Goal: Task Accomplishment & Management: Complete application form

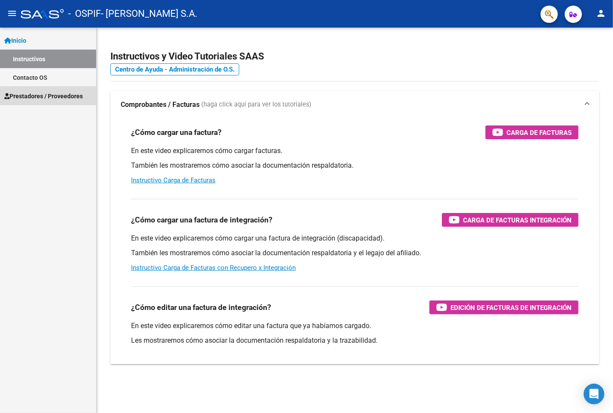
click at [33, 96] on span "Prestadores / Proveedores" at bounding box center [43, 95] width 78 height 9
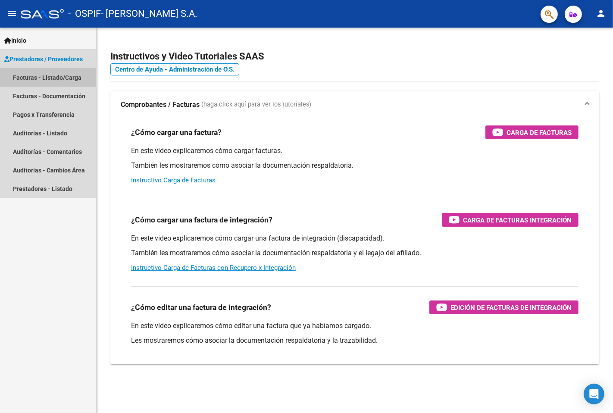
click at [57, 81] on link "Facturas - Listado/Carga" at bounding box center [48, 77] width 96 height 19
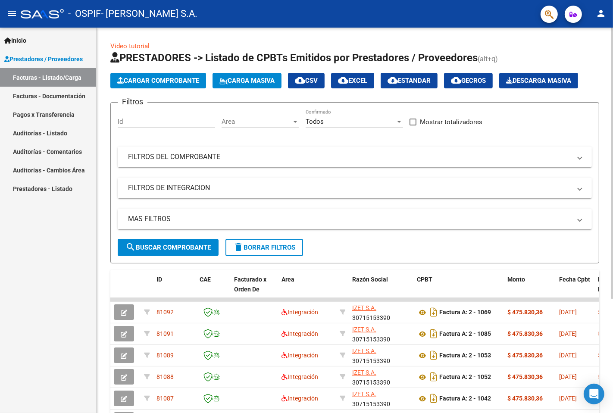
click at [156, 97] on app-list-header "PRESTADORES -> Listado de CPBTs Emitidos por Prestadores / Proveedores (alt+q) …" at bounding box center [354, 157] width 489 height 212
click at [161, 82] on span "Cargar Comprobante" at bounding box center [158, 81] width 82 height 8
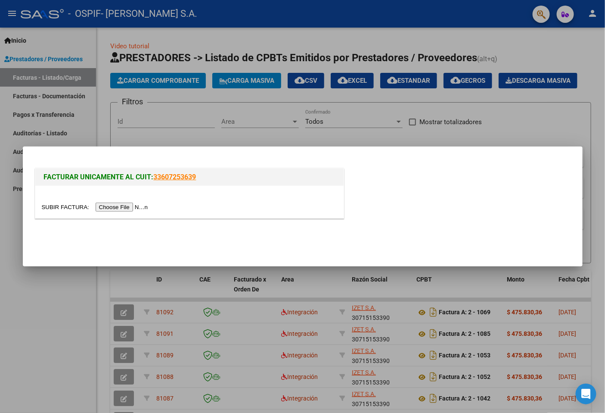
click at [125, 210] on input "file" at bounding box center [96, 207] width 109 height 9
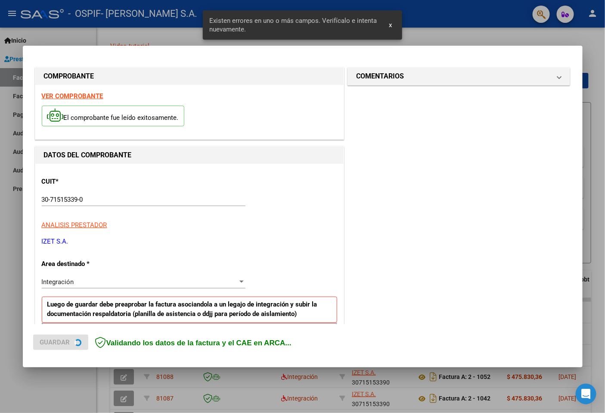
scroll to position [149, 0]
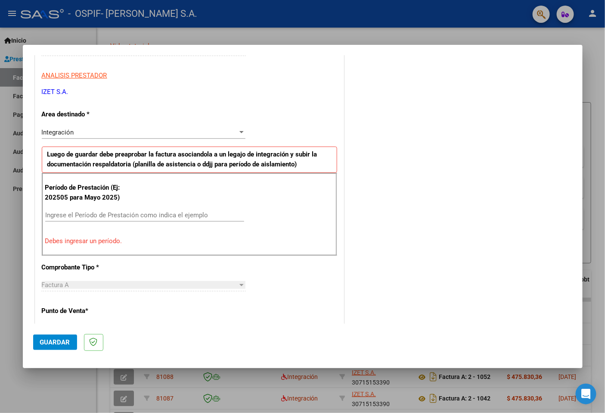
click at [143, 216] on input "Ingrese el Período de Prestación como indica el ejemplo" at bounding box center [144, 215] width 199 height 8
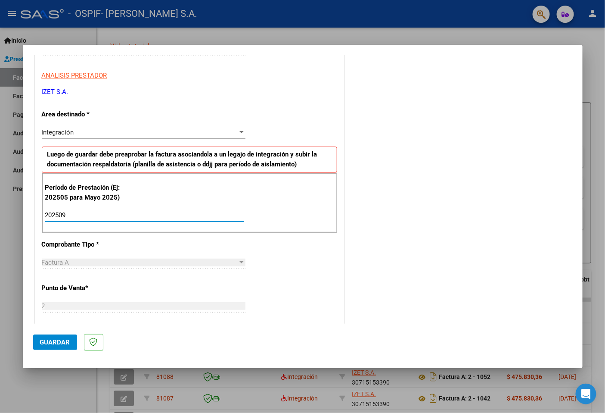
type input "202509"
click at [47, 345] on span "Guardar" at bounding box center [55, 342] width 30 height 8
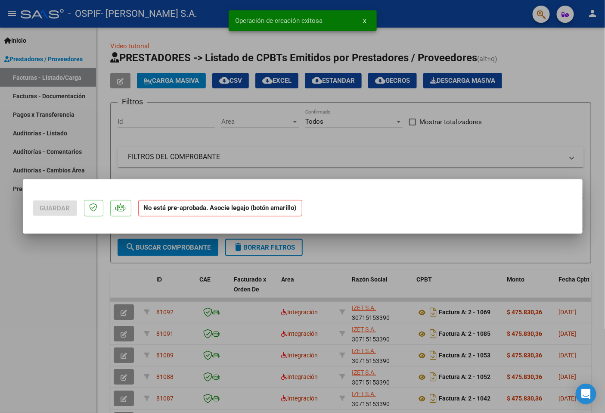
scroll to position [0, 0]
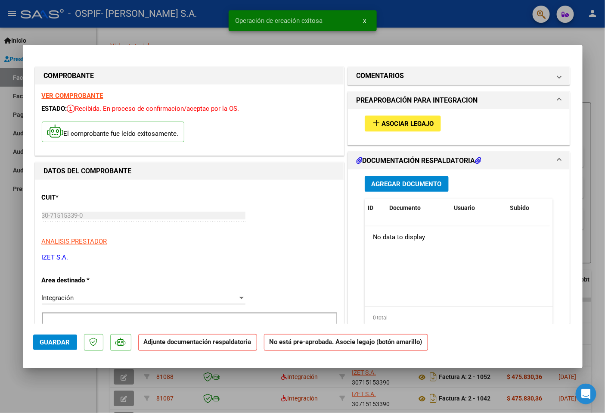
click at [411, 127] on span "Asociar Legajo" at bounding box center [408, 124] width 52 height 8
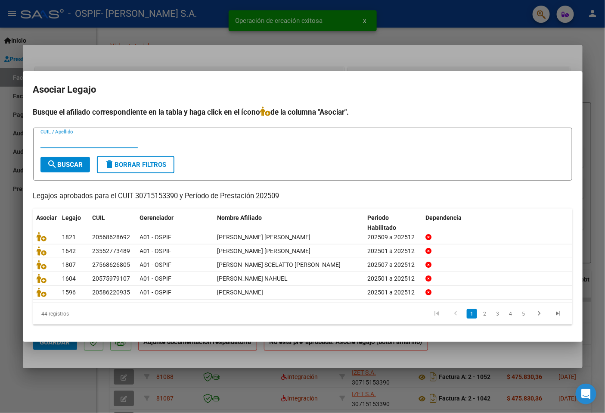
click at [110, 144] on input "CUIL / Apellido" at bounding box center [89, 141] width 97 height 8
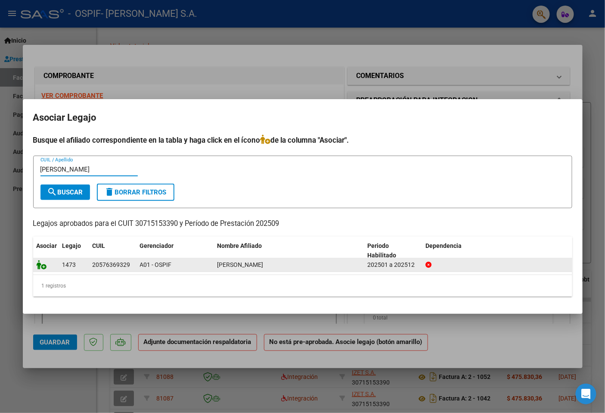
type input "[PERSON_NAME]"
click at [44, 264] on icon at bounding box center [42, 264] width 10 height 9
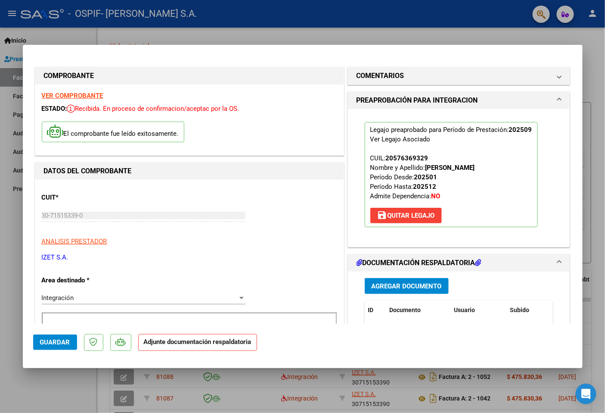
click at [407, 278] on button "Agregar Documento" at bounding box center [407, 286] width 84 height 16
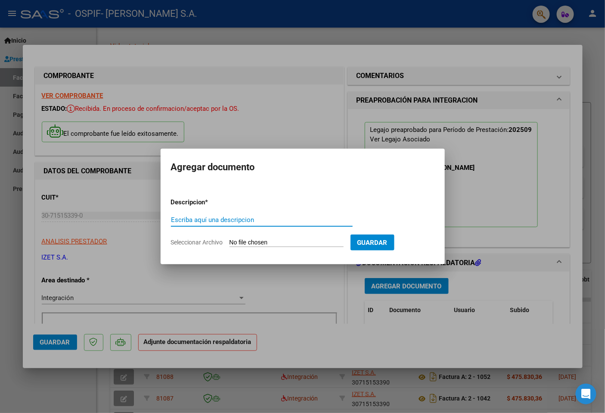
click at [237, 219] on input "Escriba aquí una descripcion" at bounding box center [262, 220] width 182 height 8
click at [227, 222] on input "PLANILLA DE ASISSTENCIA" at bounding box center [262, 220] width 182 height 8
type input "PLANILLA DE ASISTENCIA"
click at [265, 237] on form "Descripcion * PLANILLA DE ASISTENCIA Escriba aquí una descripcion Seleccionar A…" at bounding box center [303, 222] width 264 height 63
click at [259, 242] on input "Seleccionar Archivo" at bounding box center [287, 243] width 114 height 8
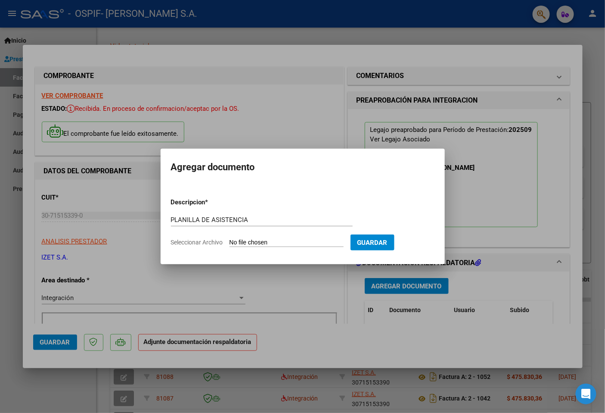
type input "C:\fakepath\PLANILLA_57636932_CARRIZO_20251006125005.pdf"
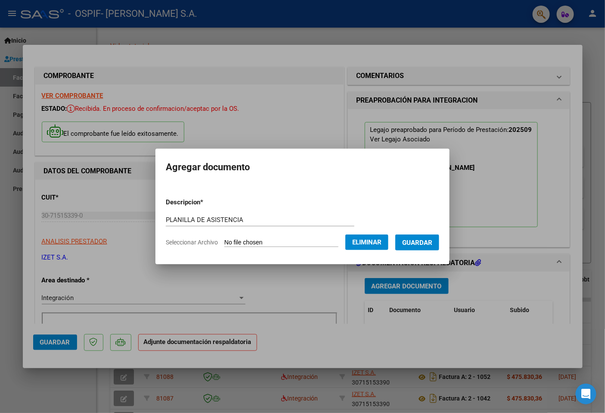
click at [415, 246] on button "Guardar" at bounding box center [418, 242] width 44 height 16
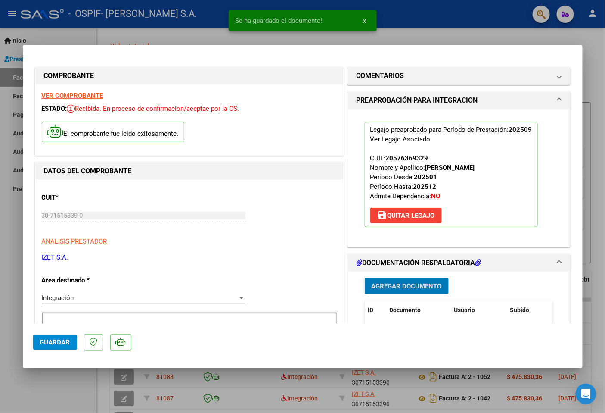
click at [399, 287] on span "Agregar Documento" at bounding box center [407, 286] width 70 height 8
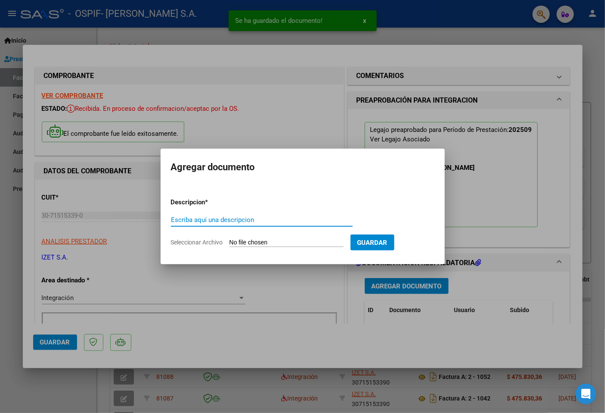
paste input "u"
click at [235, 216] on input "Escriba aquí una descripcion" at bounding box center [262, 220] width 182 height 8
type input "u"
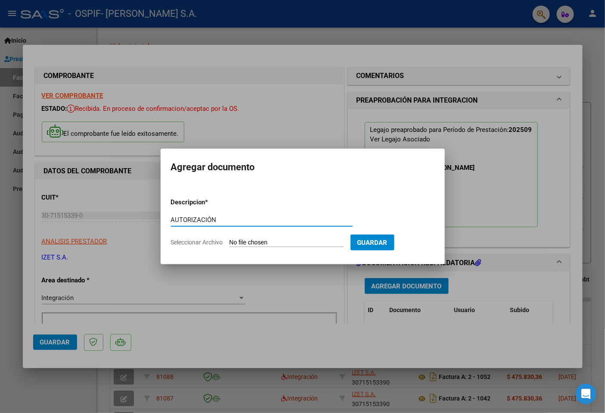
type input "AUTORIZACIÓN"
click at [279, 243] on input "Seleccionar Archivo" at bounding box center [287, 243] width 114 height 8
type input "C:\fakepath\57636932_CARRIZO_5_202503281112290.pdf"
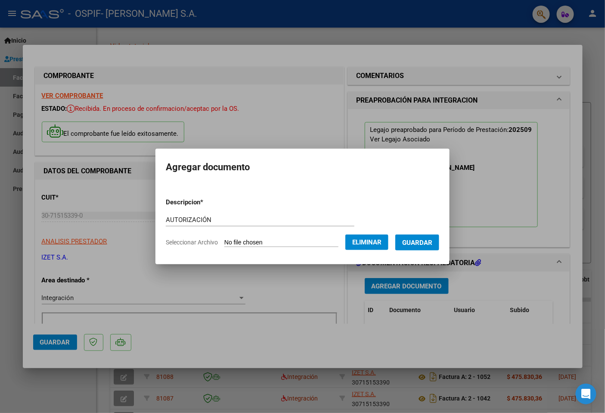
click at [413, 243] on span "Guardar" at bounding box center [417, 243] width 30 height 8
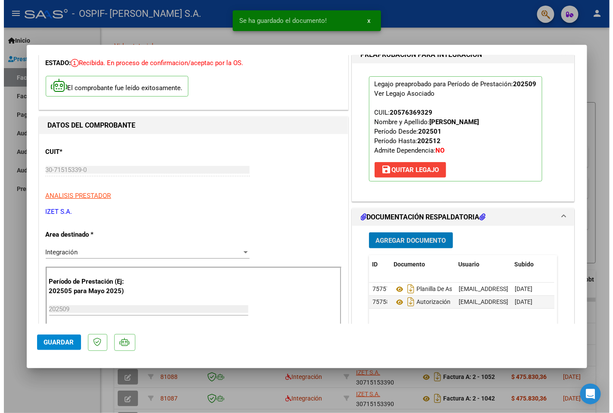
scroll to position [48, 0]
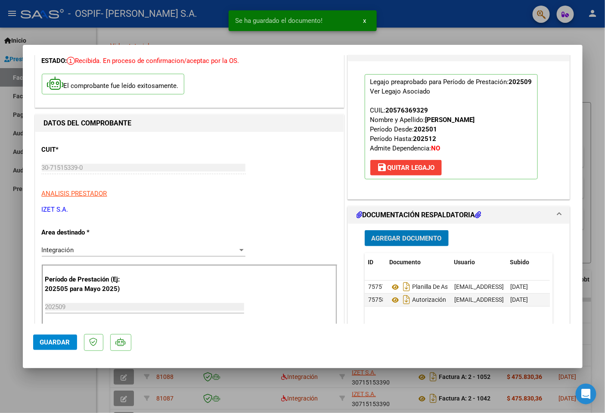
click at [56, 334] on button "Guardar" at bounding box center [55, 342] width 44 height 16
click at [53, 339] on span "Guardar" at bounding box center [55, 342] width 30 height 8
click at [0, 323] on div at bounding box center [302, 206] width 605 height 413
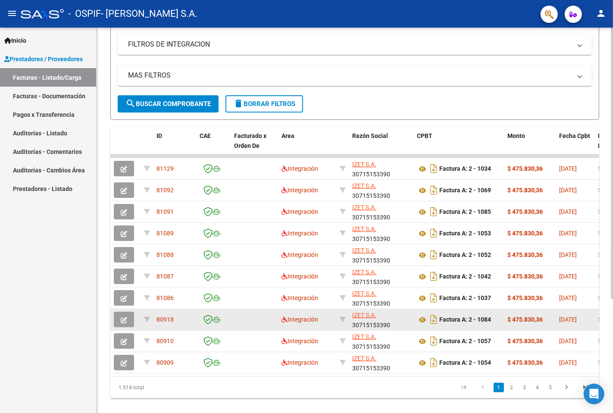
scroll to position [162, 0]
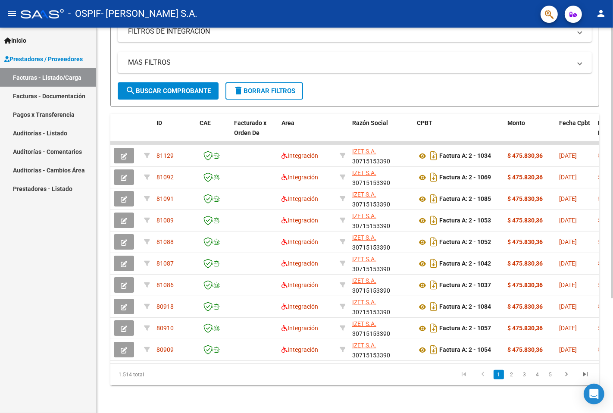
click at [159, 87] on span "search Buscar Comprobante" at bounding box center [167, 91] width 85 height 8
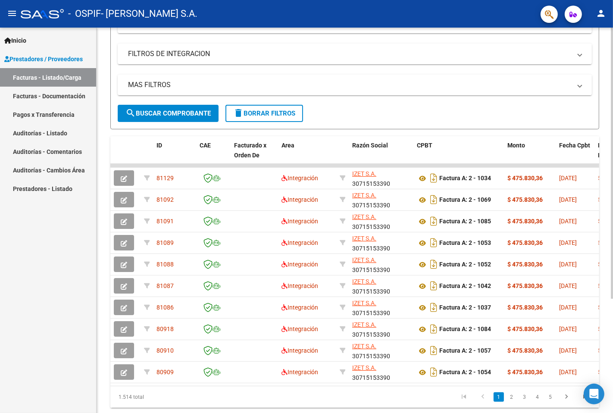
scroll to position [67, 0]
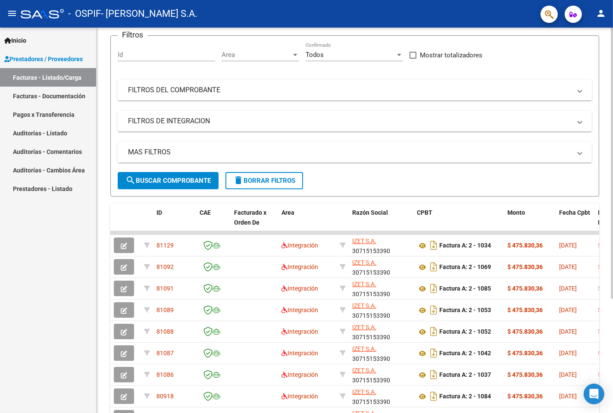
click at [225, 92] on mat-panel-title "FILTROS DEL COMPROBANTE" at bounding box center [349, 89] width 443 height 9
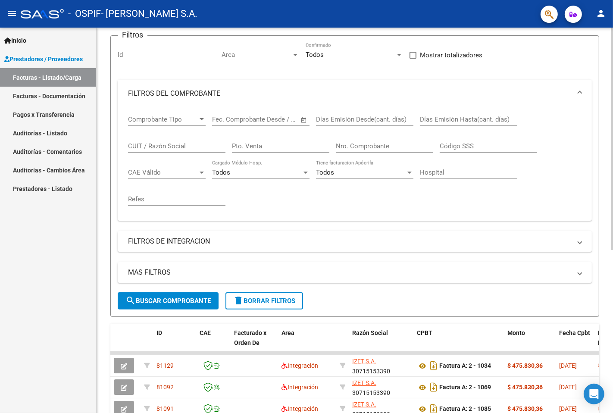
click at [364, 152] on div "Nro. Comprobante" at bounding box center [384, 143] width 97 height 19
click at [362, 147] on input "Nro. Comprobante" at bounding box center [384, 146] width 97 height 8
type input "1051"
click at [158, 301] on span "search Buscar Comprobante" at bounding box center [167, 301] width 85 height 8
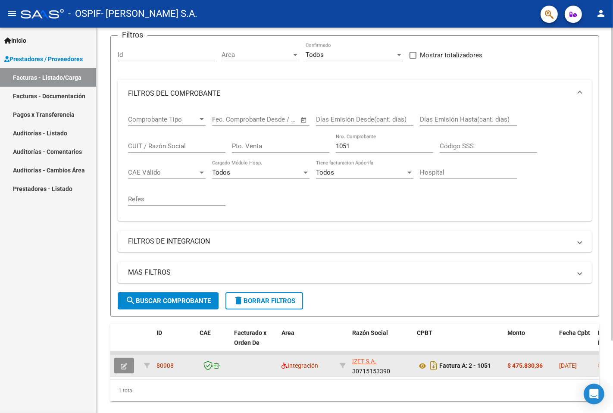
click at [122, 366] on icon "button" at bounding box center [124, 366] width 6 height 6
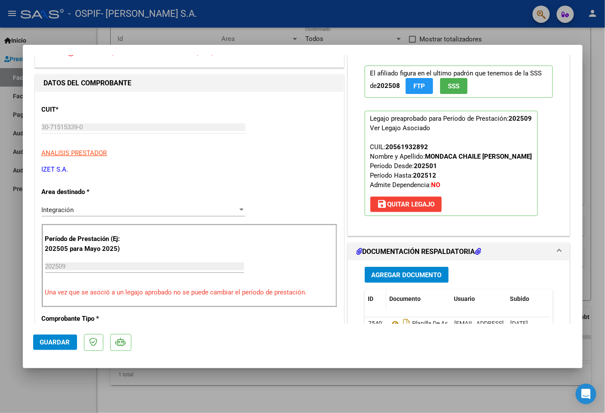
scroll to position [96, 0]
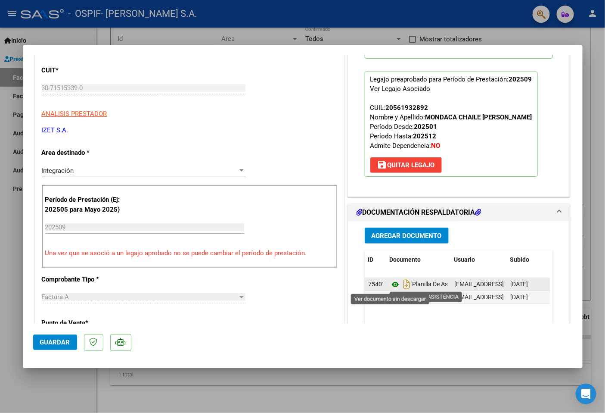
click at [390, 285] on icon at bounding box center [395, 284] width 11 height 10
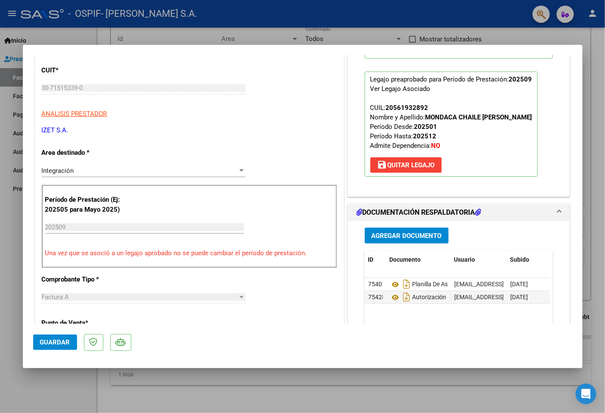
click at [68, 380] on div at bounding box center [302, 206] width 605 height 413
type input "$ 0,00"
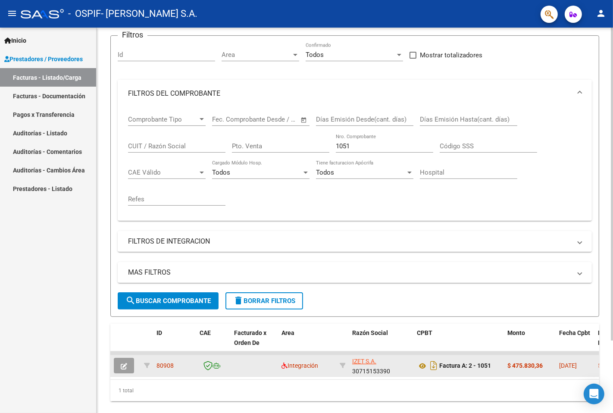
scroll to position [89, 0]
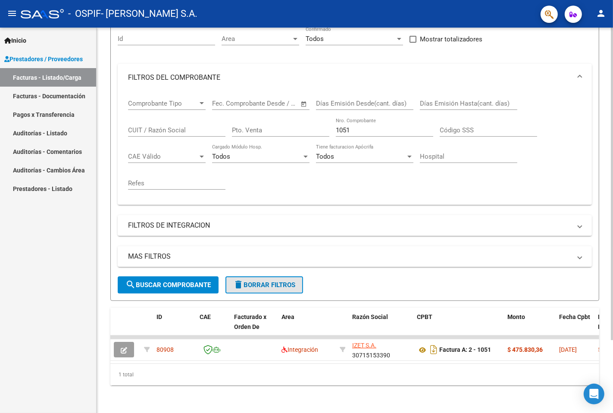
click at [240, 279] on mat-icon "delete" at bounding box center [238, 284] width 10 height 10
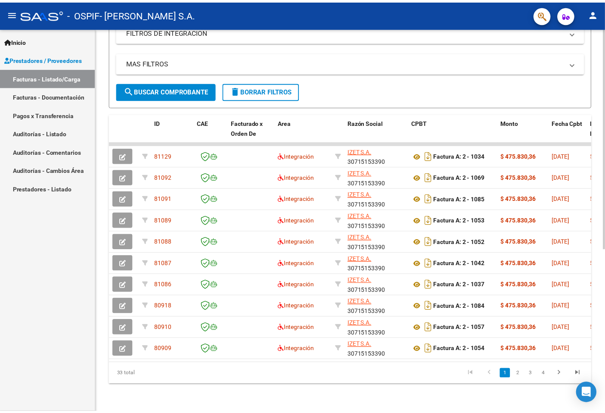
scroll to position [283, 0]
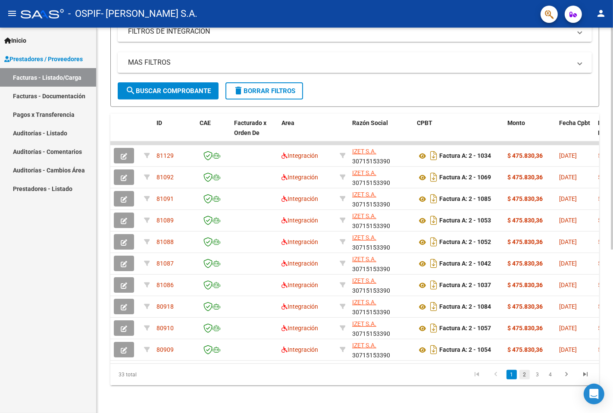
click at [524, 374] on link "2" at bounding box center [524, 374] width 10 height 9
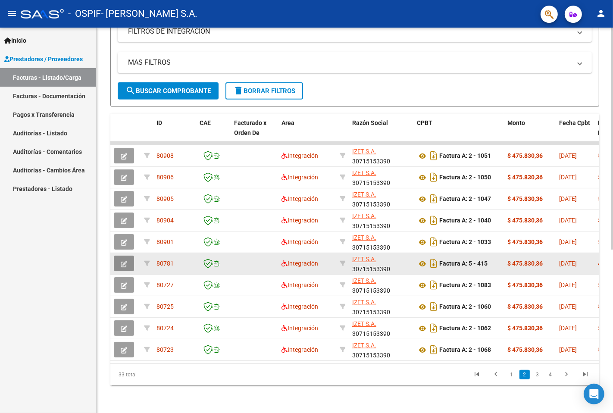
click at [128, 256] on button "button" at bounding box center [124, 264] width 20 height 16
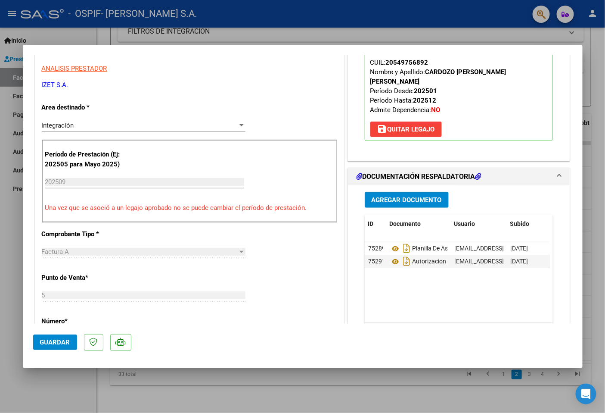
scroll to position [143, 0]
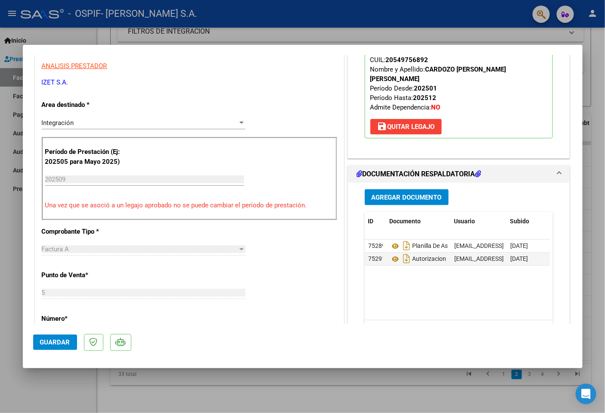
click at [346, 401] on div at bounding box center [302, 206] width 605 height 413
type input "$ 0,00"
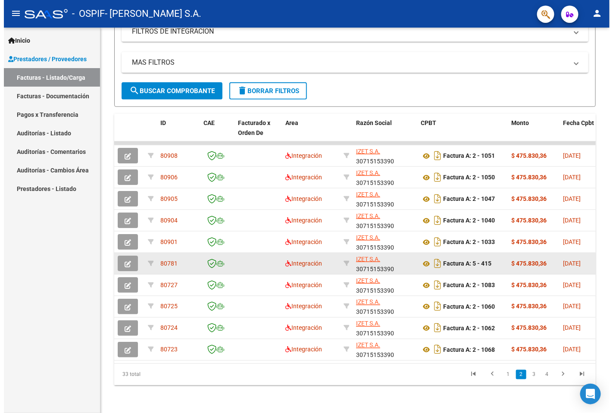
scroll to position [283, 0]
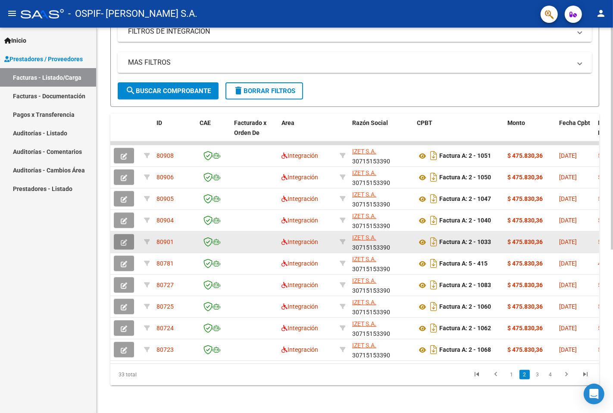
click at [124, 239] on icon "button" at bounding box center [124, 242] width 6 height 6
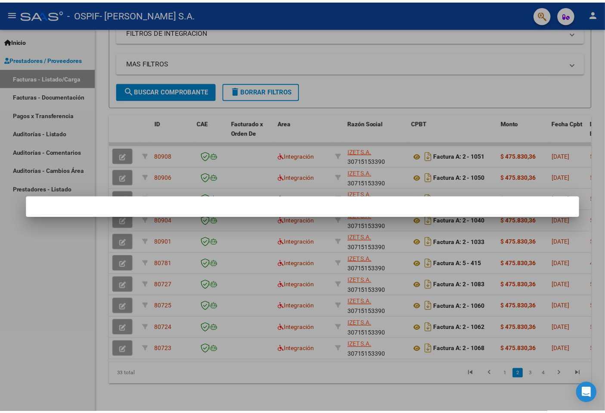
scroll to position [305, 0]
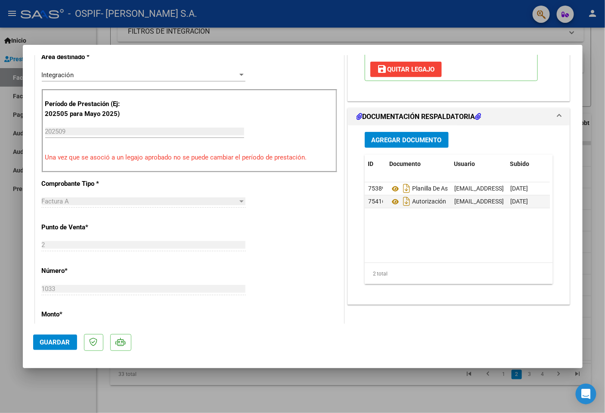
click at [300, 395] on div at bounding box center [302, 206] width 605 height 413
type input "$ 0,00"
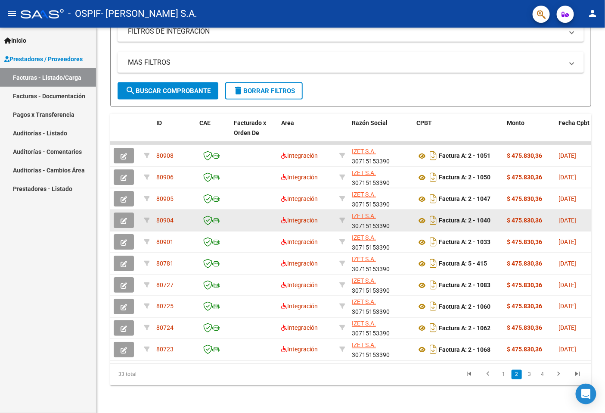
scroll to position [283, 0]
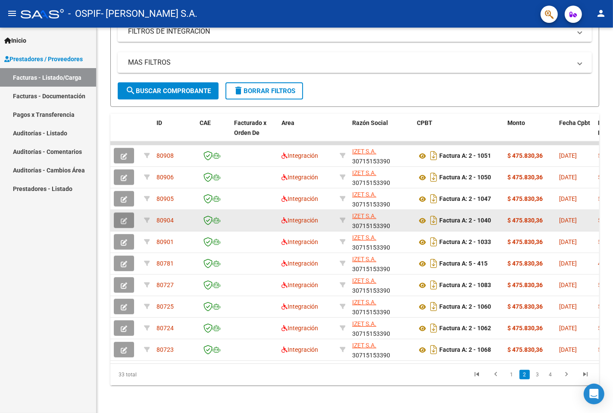
click at [126, 216] on span "button" at bounding box center [124, 220] width 6 height 8
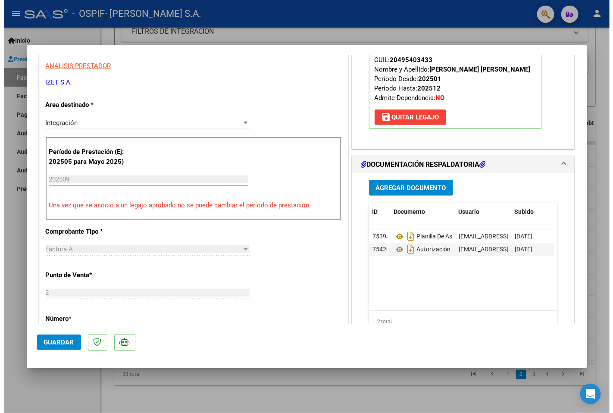
scroll to position [239, 0]
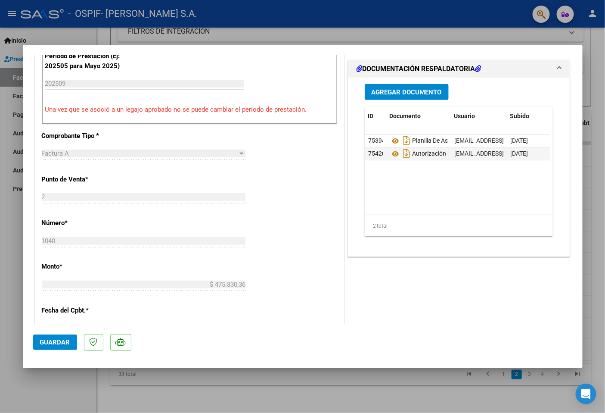
click at [324, 363] on mat-dialog-container "COMPROBANTE VER COMPROBANTE ESTADO: Recibida. En proceso de confirmacion/acepta…" at bounding box center [303, 206] width 560 height 323
click at [324, 377] on div at bounding box center [302, 206] width 605 height 413
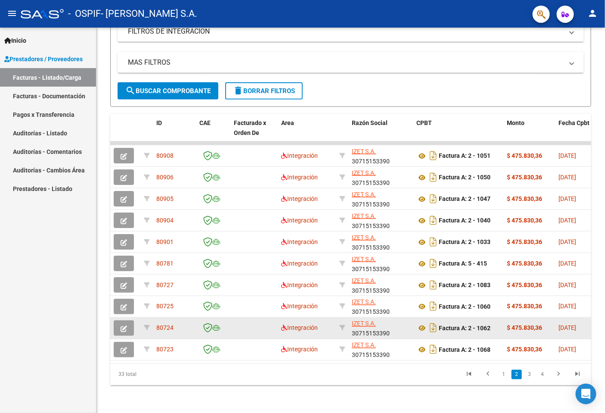
scroll to position [283, 0]
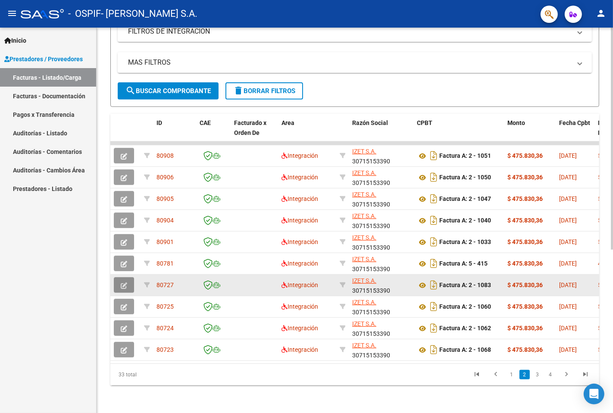
click at [131, 277] on button "button" at bounding box center [124, 285] width 20 height 16
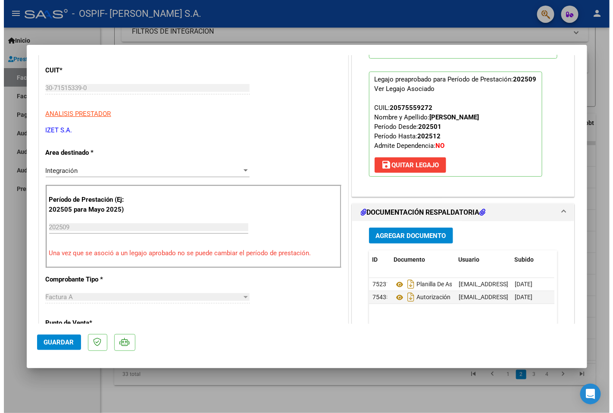
scroll to position [143, 0]
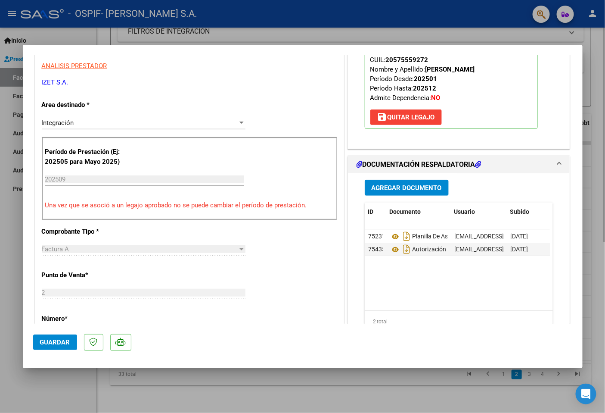
drag, startPoint x: 406, startPoint y: 403, endPoint x: 391, endPoint y: 390, distance: 20.5
click at [405, 403] on div at bounding box center [302, 206] width 605 height 413
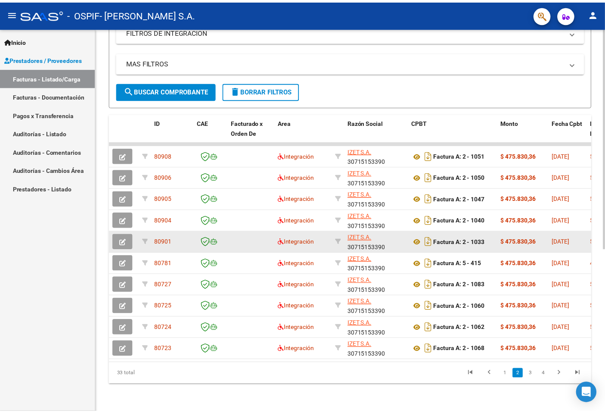
scroll to position [283, 0]
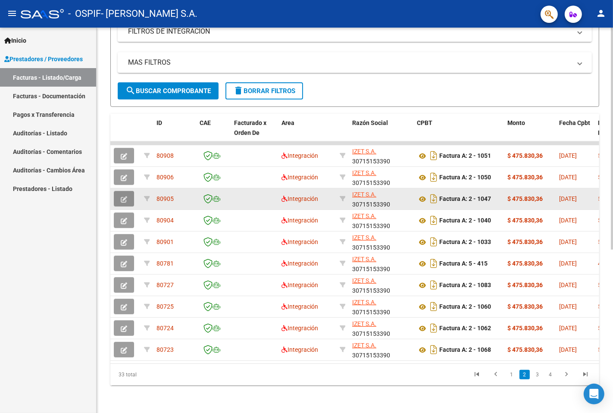
click at [121, 191] on button "button" at bounding box center [124, 199] width 20 height 16
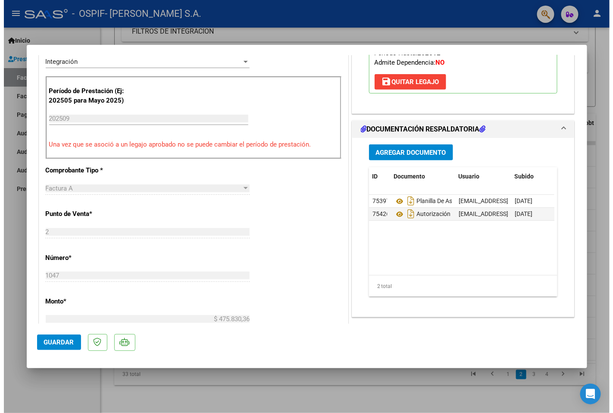
scroll to position [207, 0]
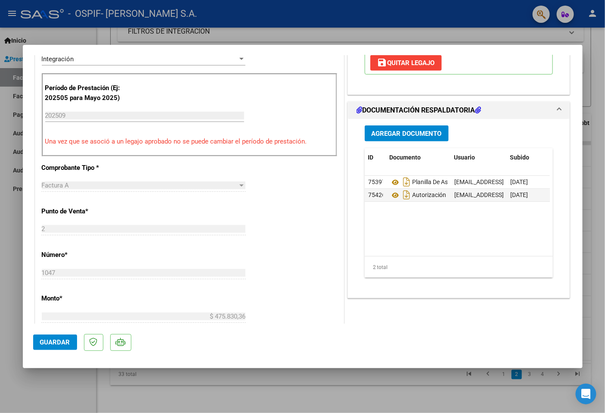
drag, startPoint x: 365, startPoint y: 385, endPoint x: 211, endPoint y: 246, distance: 207.8
click at [365, 385] on div at bounding box center [302, 206] width 605 height 413
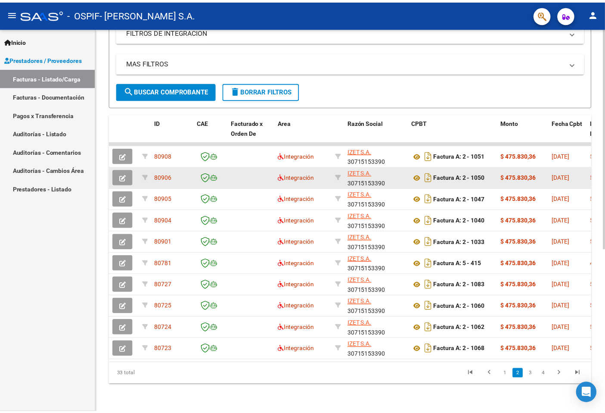
scroll to position [283, 0]
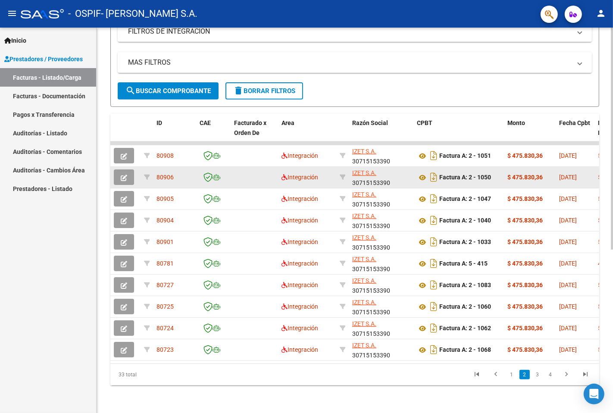
click at [127, 171] on button "button" at bounding box center [124, 177] width 20 height 16
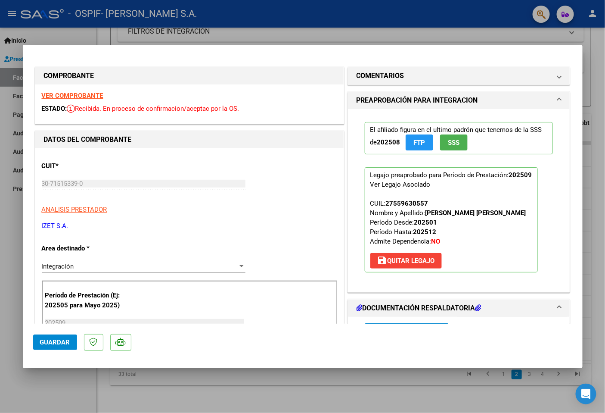
scroll to position [191, 0]
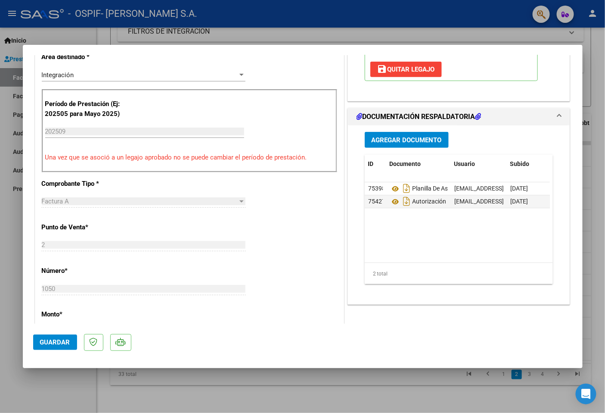
click at [421, 379] on div at bounding box center [302, 206] width 605 height 413
type input "$ 0,00"
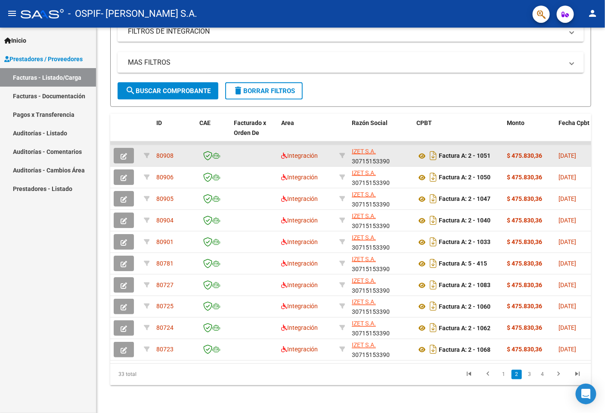
scroll to position [283, 0]
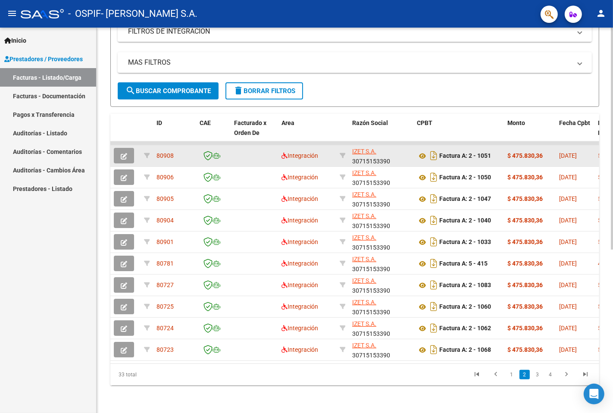
click at [130, 148] on button "button" at bounding box center [124, 156] width 20 height 16
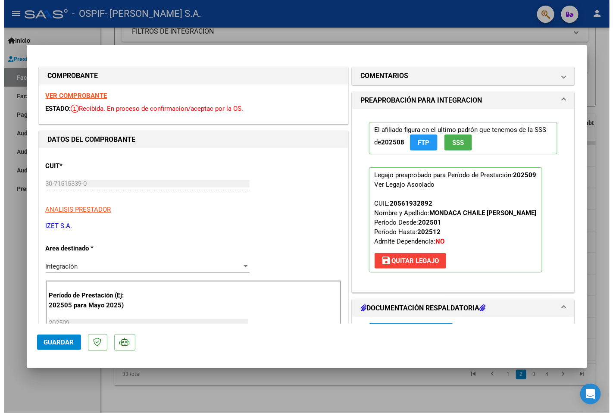
scroll to position [143, 0]
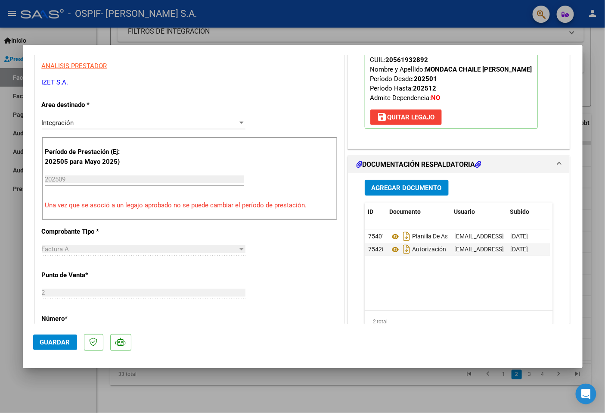
drag, startPoint x: 404, startPoint y: 370, endPoint x: 286, endPoint y: 381, distance: 118.2
click at [403, 371] on div at bounding box center [302, 206] width 605 height 413
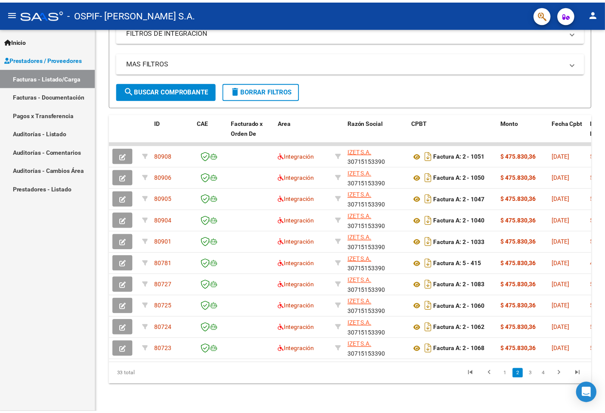
scroll to position [283, 0]
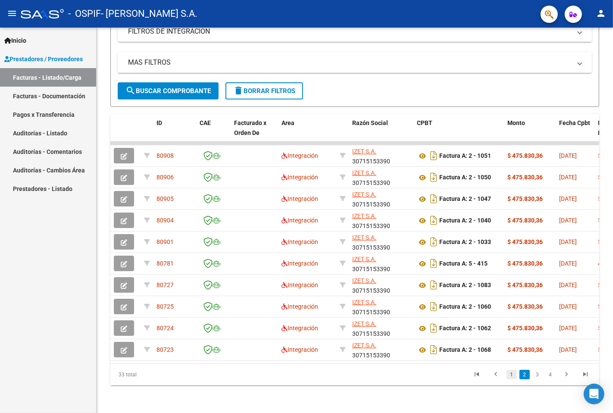
click at [511, 374] on link "1" at bounding box center [511, 374] width 10 height 9
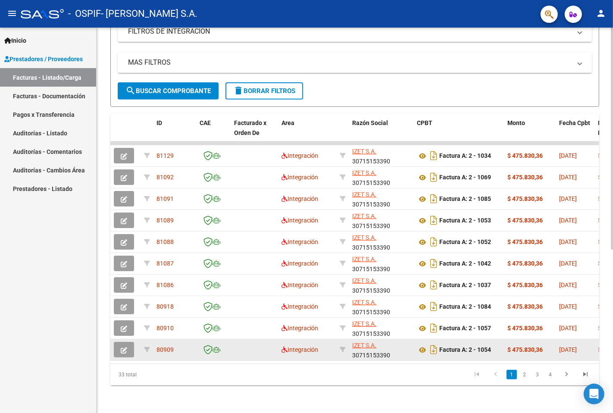
click at [124, 347] on icon "button" at bounding box center [124, 350] width 6 height 6
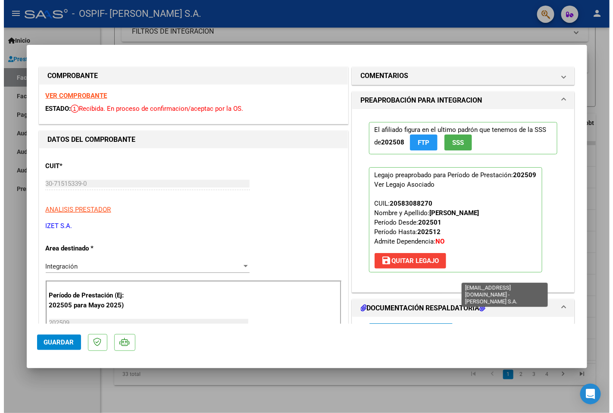
scroll to position [143, 0]
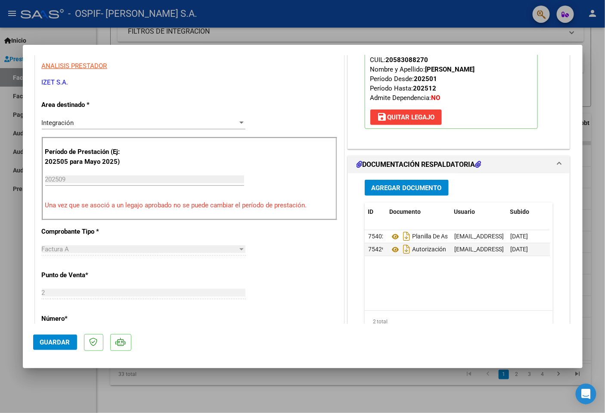
drag, startPoint x: 373, startPoint y: 398, endPoint x: 336, endPoint y: 364, distance: 50.0
click at [372, 398] on div at bounding box center [302, 206] width 605 height 413
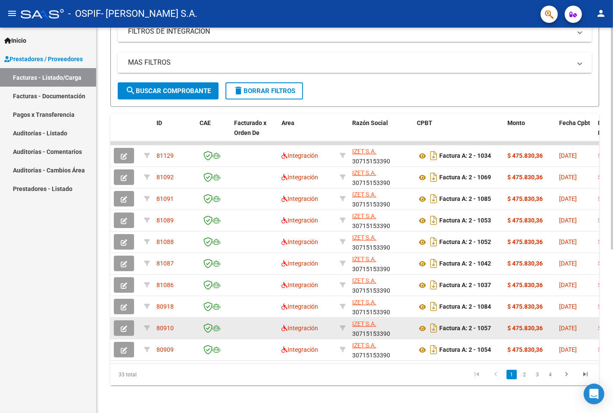
click at [130, 322] on button "button" at bounding box center [124, 328] width 20 height 16
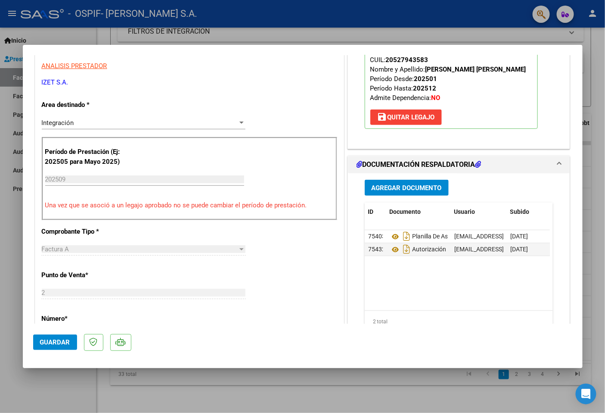
click at [384, 382] on div at bounding box center [302, 206] width 605 height 413
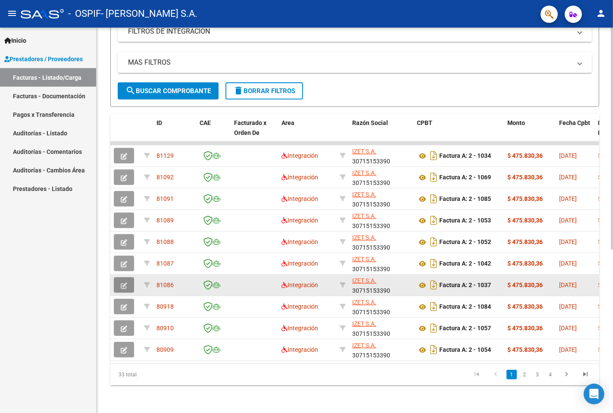
click at [128, 280] on button "button" at bounding box center [124, 285] width 20 height 16
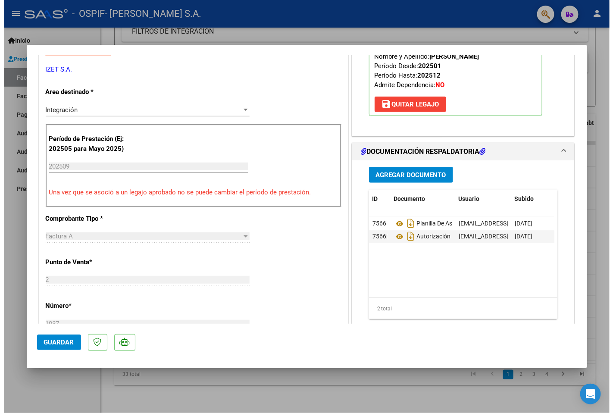
scroll to position [191, 0]
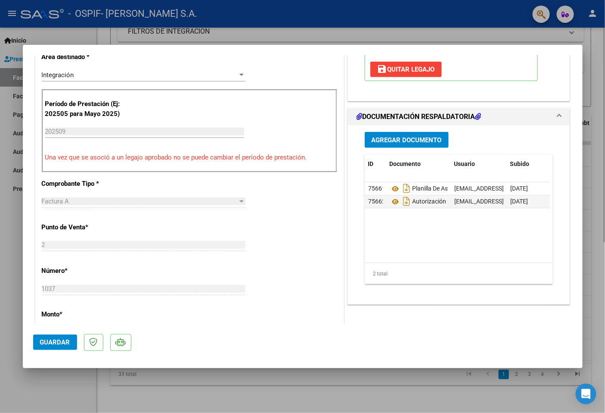
drag, startPoint x: 372, startPoint y: 390, endPoint x: 356, endPoint y: 379, distance: 19.2
click at [372, 391] on div at bounding box center [302, 206] width 605 height 413
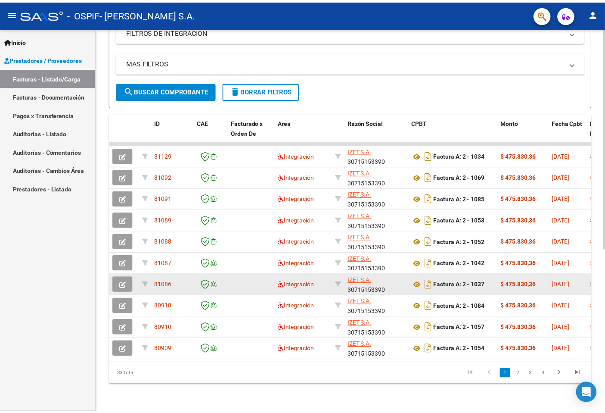
scroll to position [283, 0]
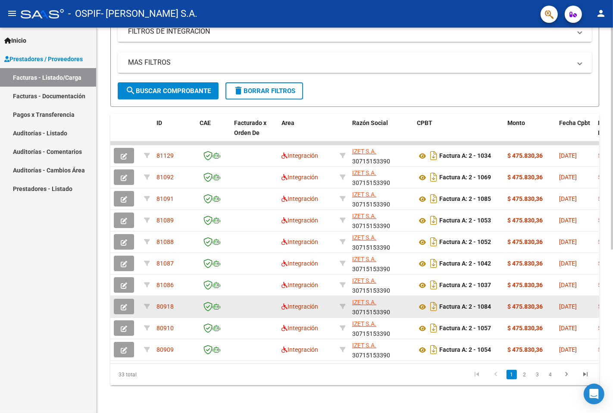
click at [125, 302] on span "button" at bounding box center [124, 306] width 6 height 8
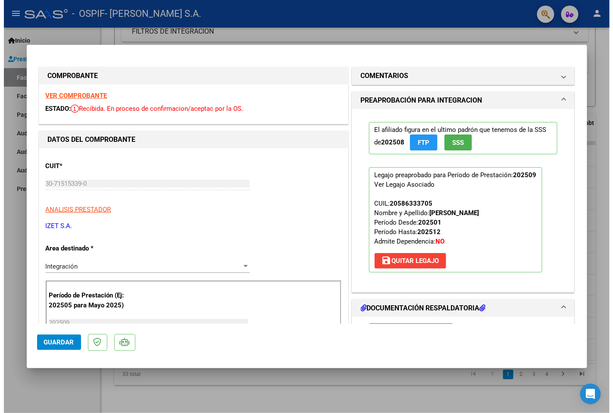
scroll to position [96, 0]
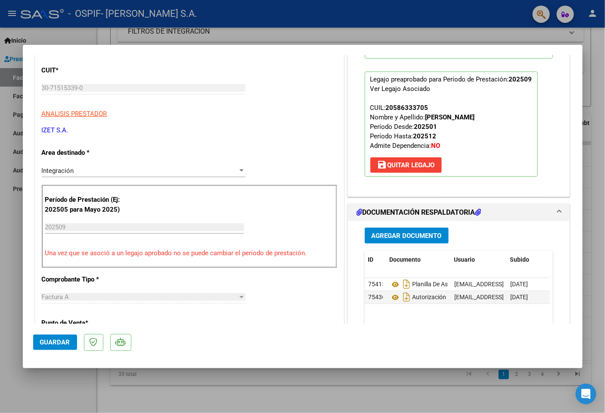
click at [418, 376] on div at bounding box center [302, 206] width 605 height 413
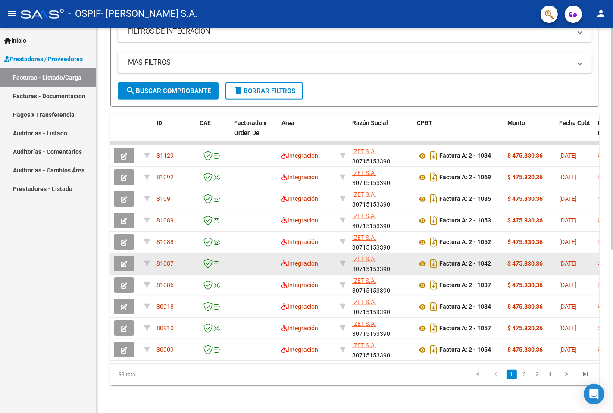
click at [128, 256] on button "button" at bounding box center [124, 264] width 20 height 16
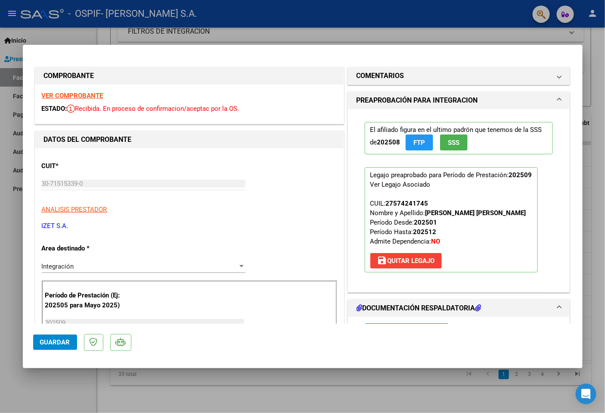
scroll to position [143, 0]
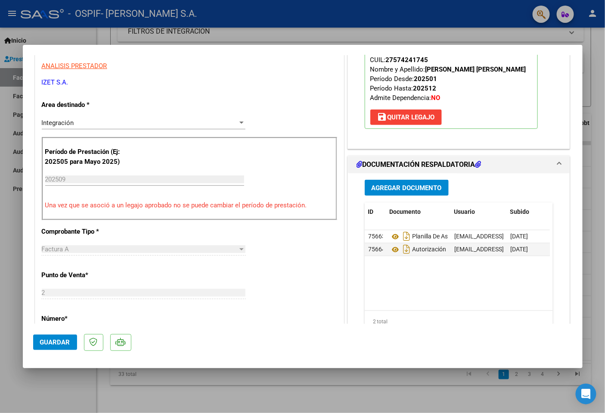
click at [373, 364] on mat-dialog-container "COMPROBANTE VER COMPROBANTE ESTADO: Recibida. En proceso de confirmacion/acepta…" at bounding box center [303, 206] width 560 height 323
click at [332, 391] on div at bounding box center [302, 206] width 605 height 413
type input "$ 0,00"
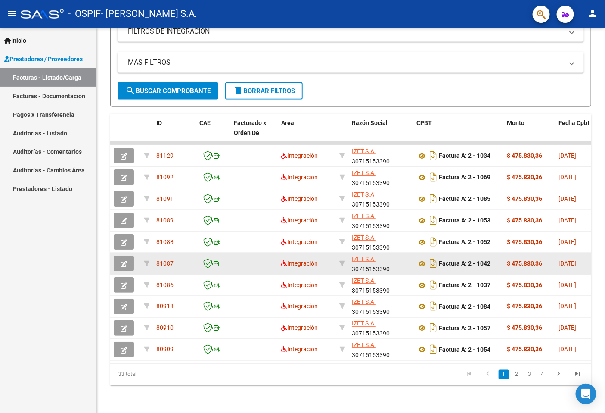
scroll to position [283, 0]
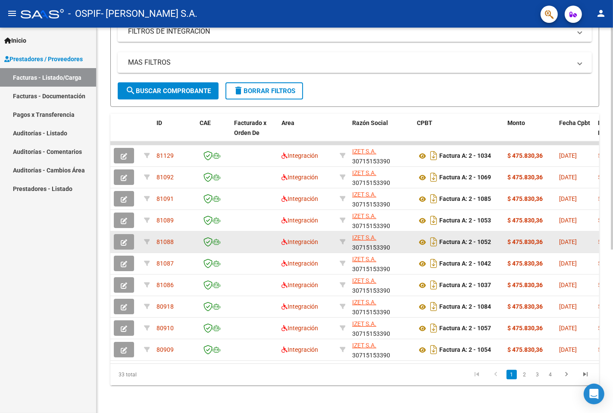
click at [124, 244] on datatable-body-cell at bounding box center [125, 241] width 30 height 21
click at [124, 242] on button "button" at bounding box center [124, 242] width 20 height 16
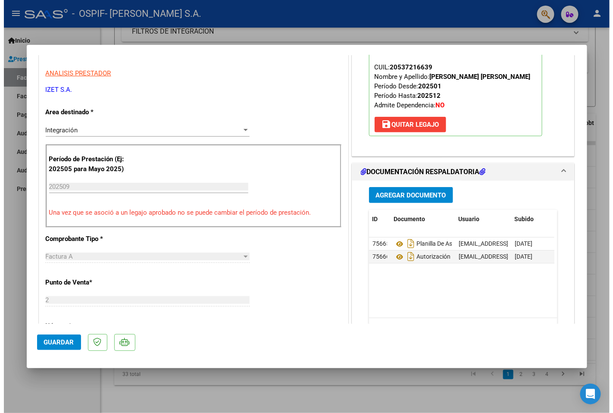
scroll to position [0, 0]
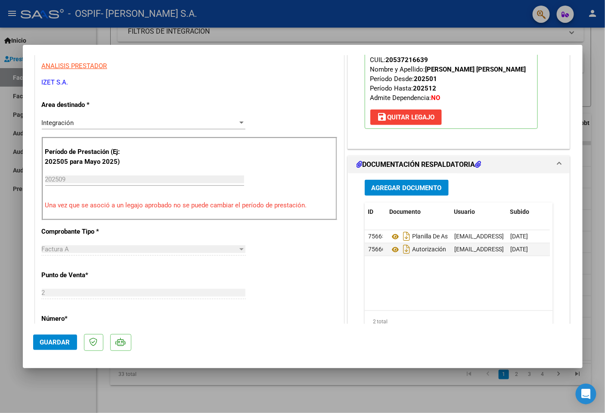
click at [424, 388] on div at bounding box center [302, 206] width 605 height 413
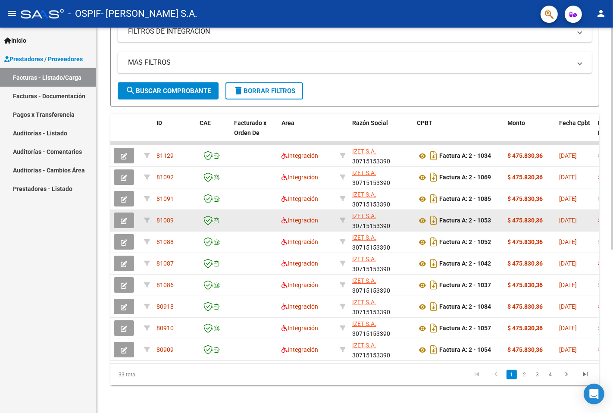
click at [132, 220] on button "button" at bounding box center [124, 220] width 20 height 16
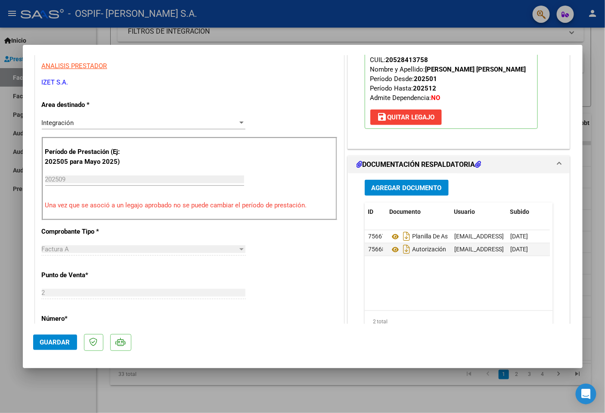
click at [442, 385] on div at bounding box center [302, 206] width 605 height 413
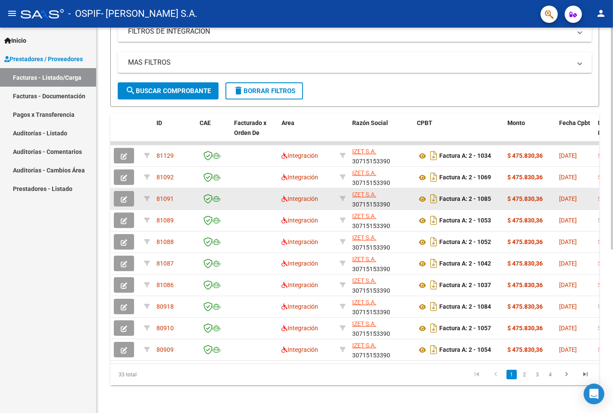
click at [123, 196] on button "button" at bounding box center [124, 199] width 20 height 16
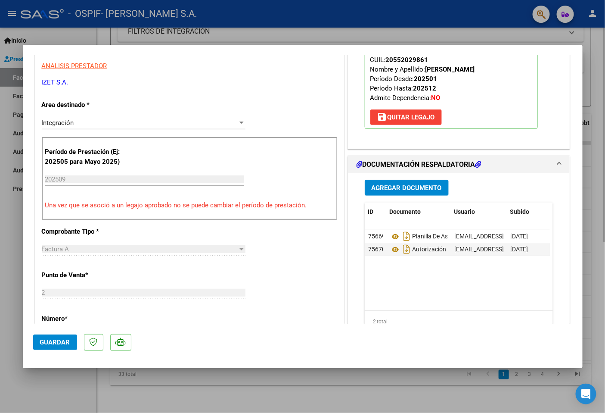
drag, startPoint x: 412, startPoint y: 381, endPoint x: 408, endPoint y: 379, distance: 4.8
click at [409, 382] on div at bounding box center [302, 206] width 605 height 413
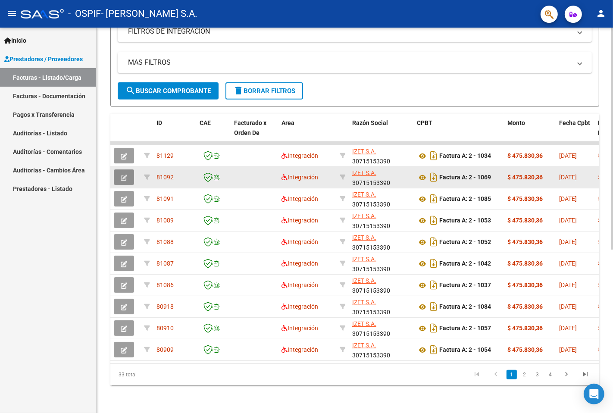
click at [123, 175] on button "button" at bounding box center [124, 177] width 20 height 16
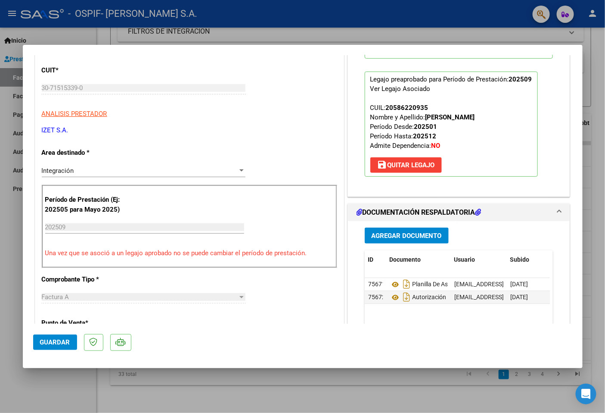
click at [390, 381] on div at bounding box center [302, 206] width 605 height 413
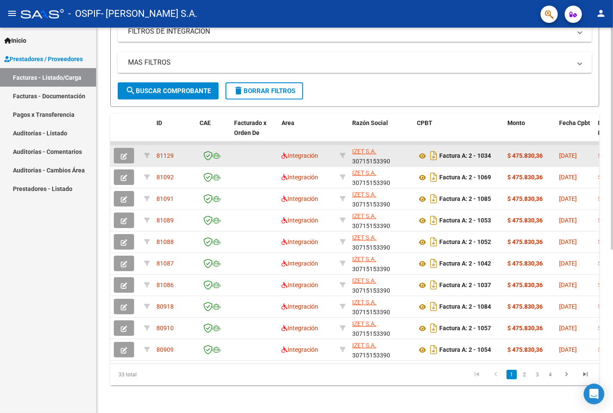
click at [127, 148] on button "button" at bounding box center [124, 156] width 20 height 16
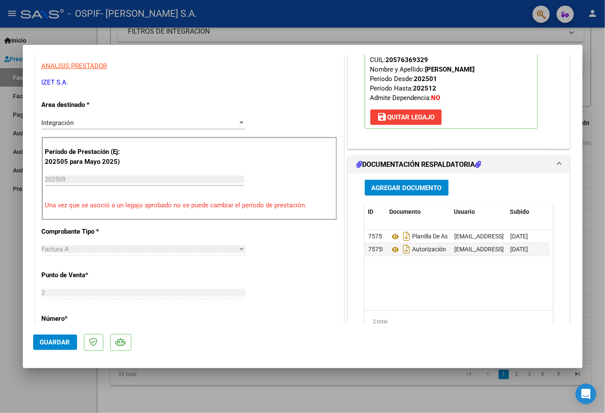
click at [349, 380] on div at bounding box center [302, 206] width 605 height 413
type input "$ 0,00"
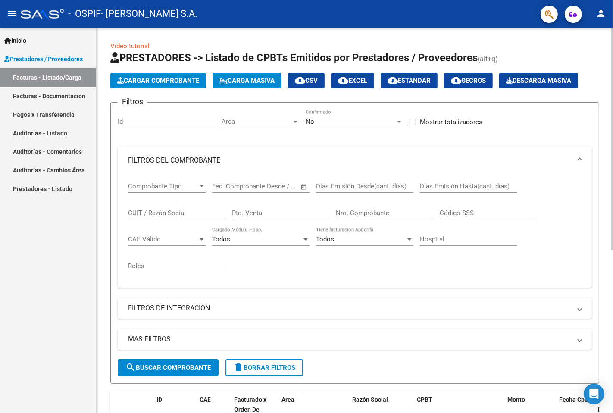
click at [167, 80] on span "Cargar Comprobante" at bounding box center [158, 81] width 82 height 8
